Goal: Obtain resource: Obtain resource

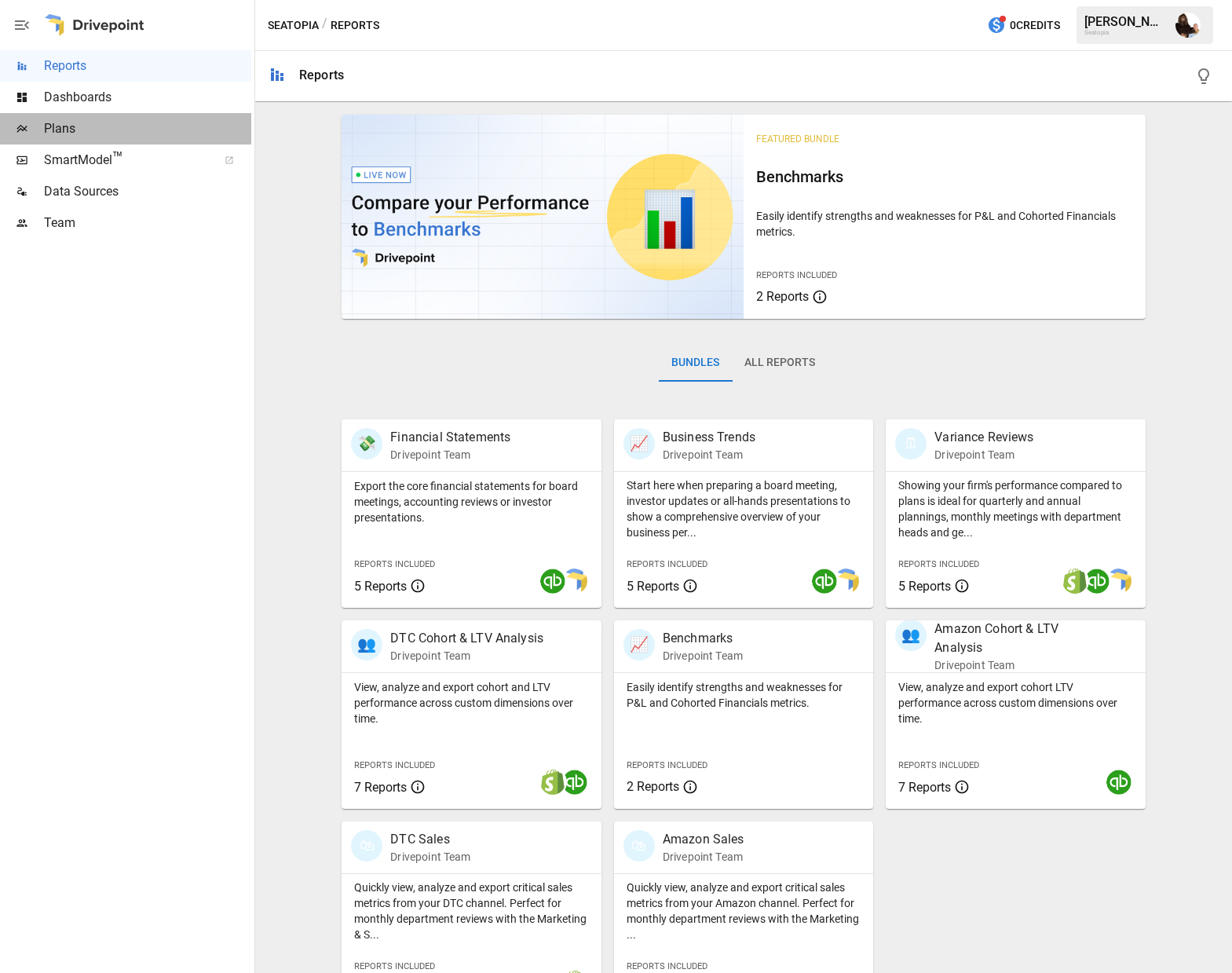
click at [70, 129] on span "Plans" at bounding box center [147, 128] width 207 height 19
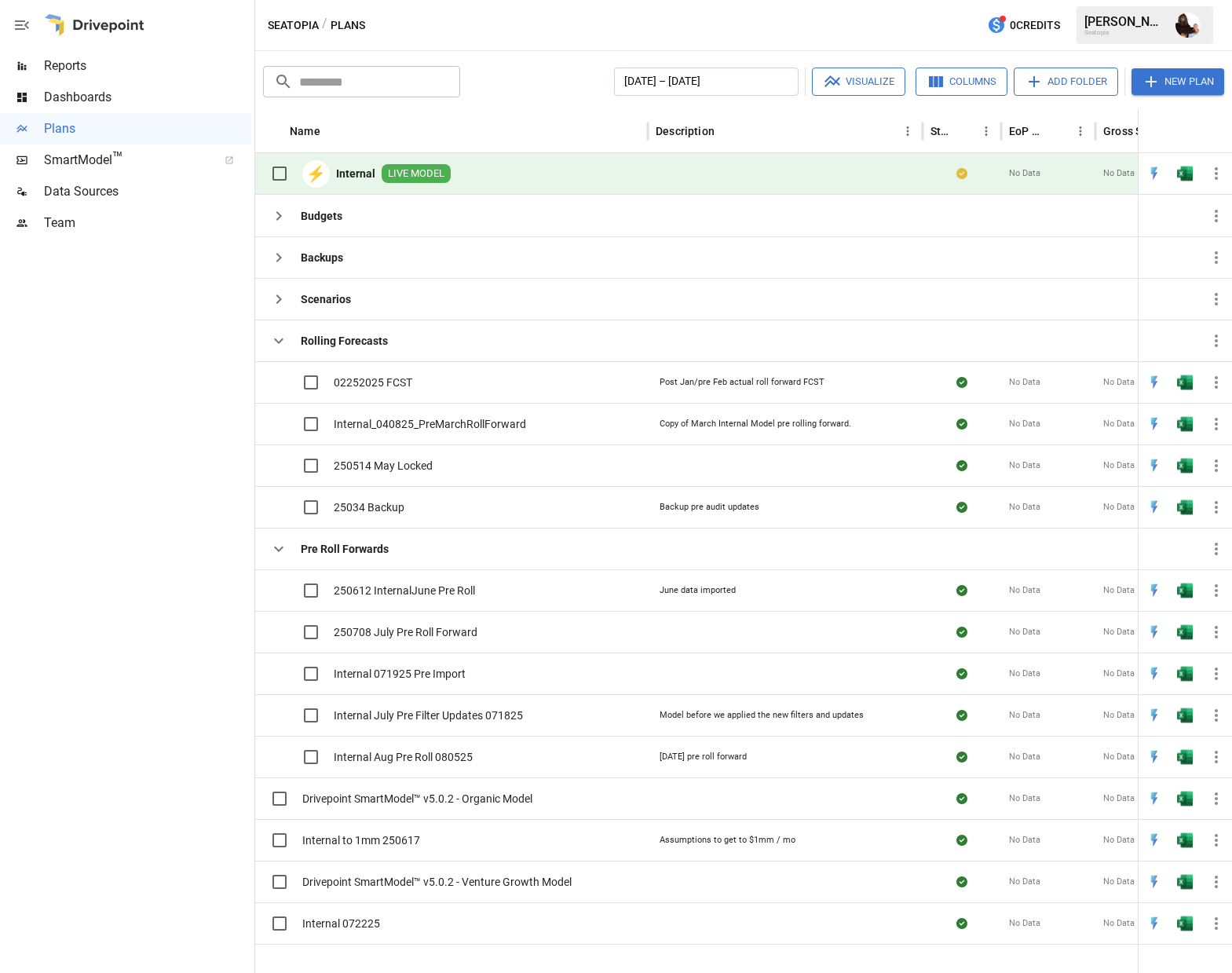
click at [1186, 180] on img "Open in Excel" at bounding box center [1184, 173] width 16 height 16
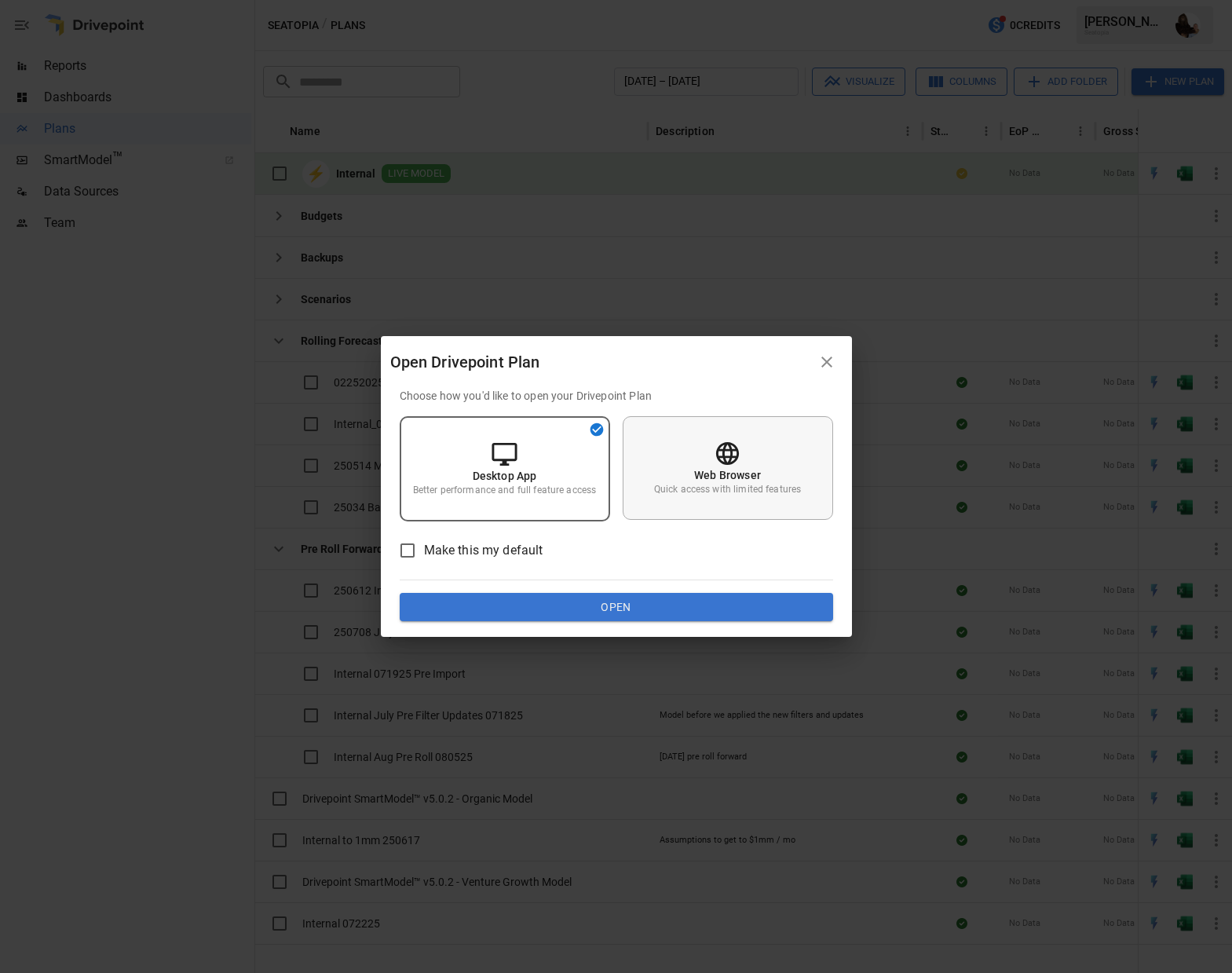
click at [752, 470] on p "Web Browser" at bounding box center [727, 476] width 66 height 16
click at [631, 599] on button "Open" at bounding box center [616, 606] width 434 height 29
